Goal: Task Accomplishment & Management: Manage account settings

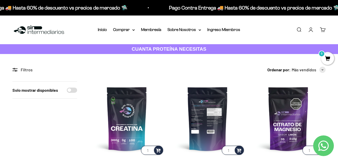
scroll to position [78, 0]
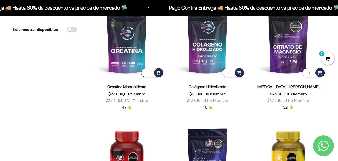
click at [126, 87] on link "Creatina Monohidrato" at bounding box center [126, 87] width 39 height 4
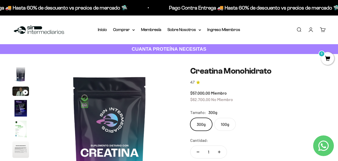
click at [311, 33] on link "Iniciar sesión" at bounding box center [311, 30] width 6 height 6
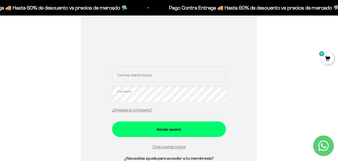
scroll to position [26, 0]
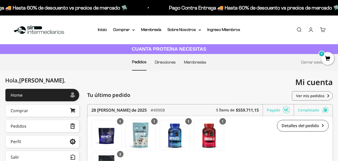
scroll to position [78, 0]
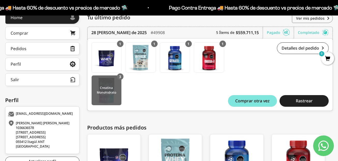
click at [110, 97] on img at bounding box center [107, 91] width 30 height 30
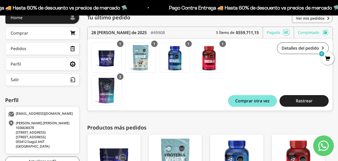
scroll to position [52, 0]
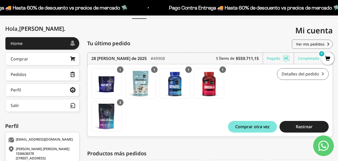
click at [296, 75] on link "Detalles del pedido" at bounding box center [303, 74] width 52 height 12
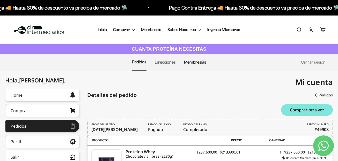
click at [195, 61] on link "Membresías" at bounding box center [195, 62] width 22 height 4
